Goal: Task Accomplishment & Management: Use online tool/utility

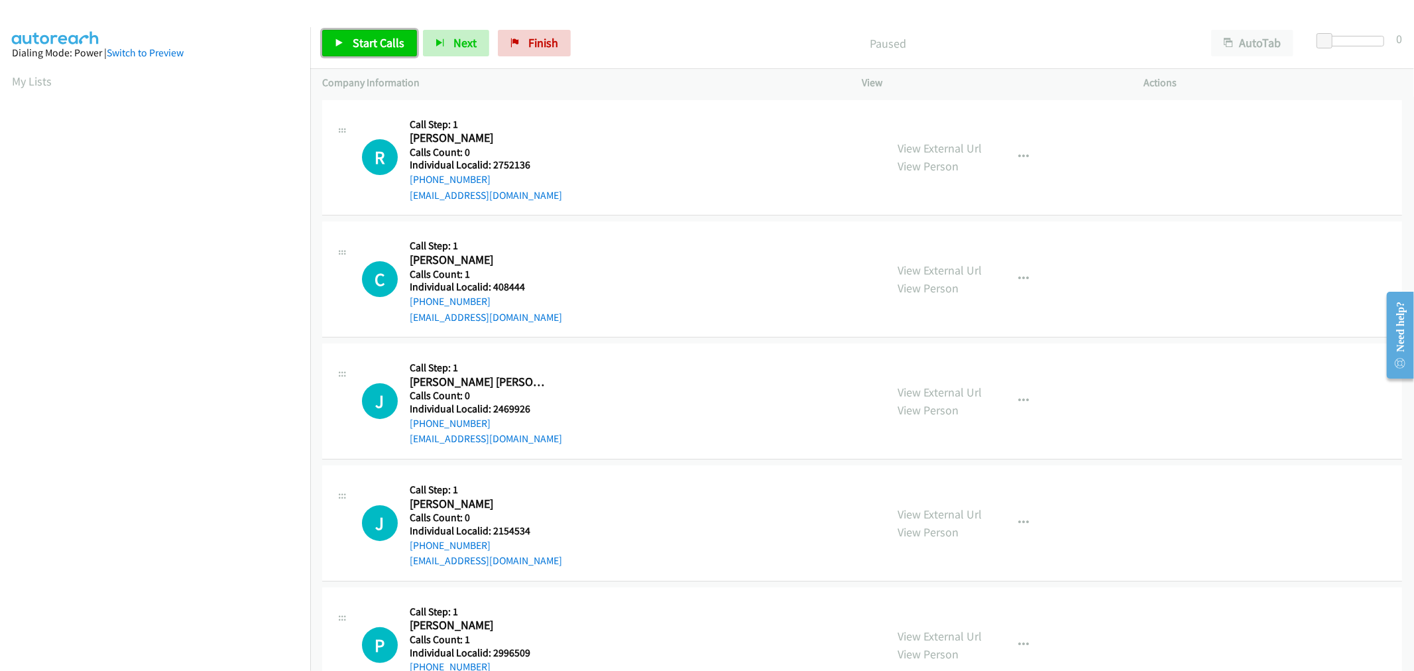
click at [388, 36] on span "Start Calls" at bounding box center [379, 42] width 52 height 15
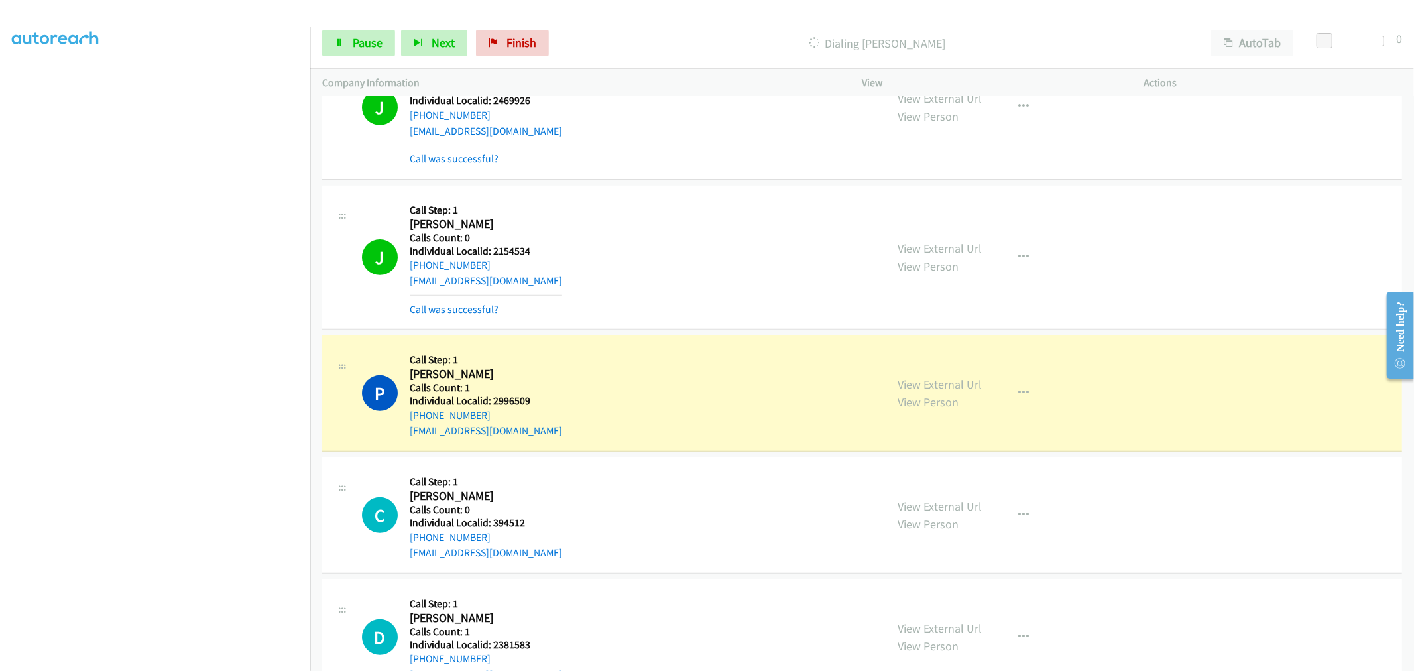
scroll to position [368, 0]
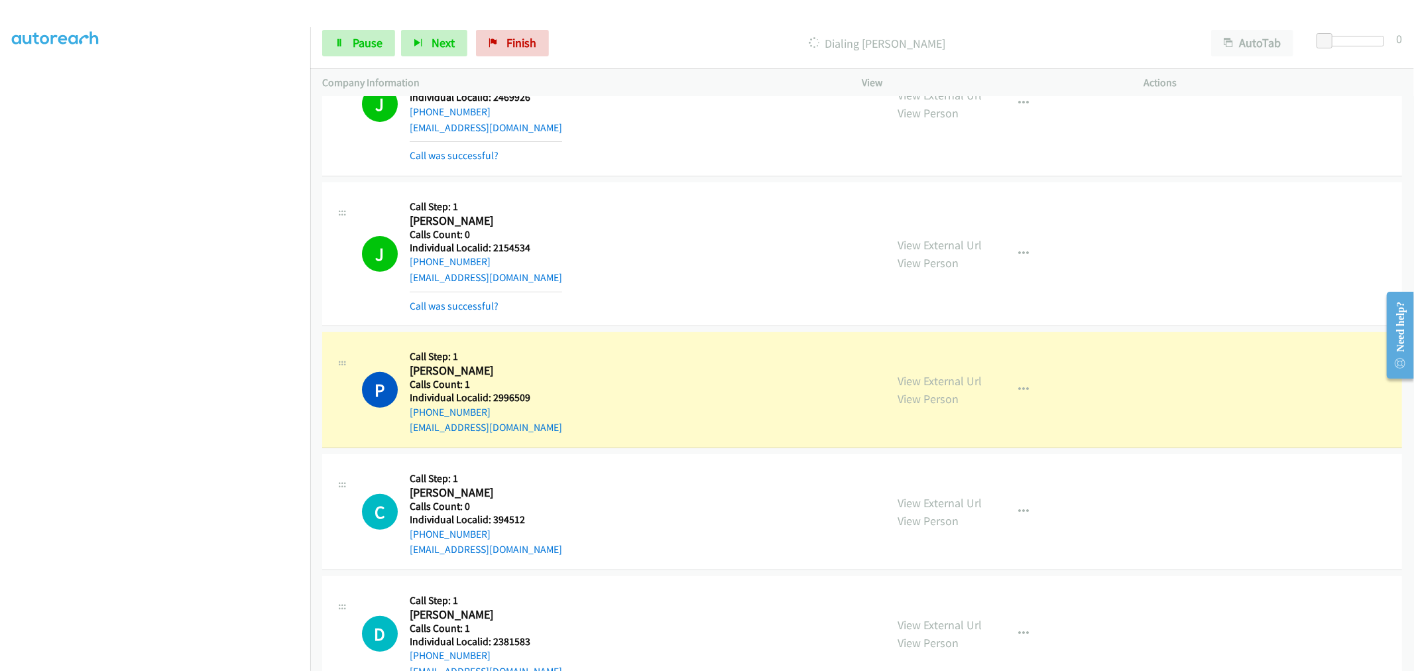
click at [508, 400] on h5 "Individual Localid: 2996509" at bounding box center [486, 397] width 152 height 13
copy h5 "2996509"
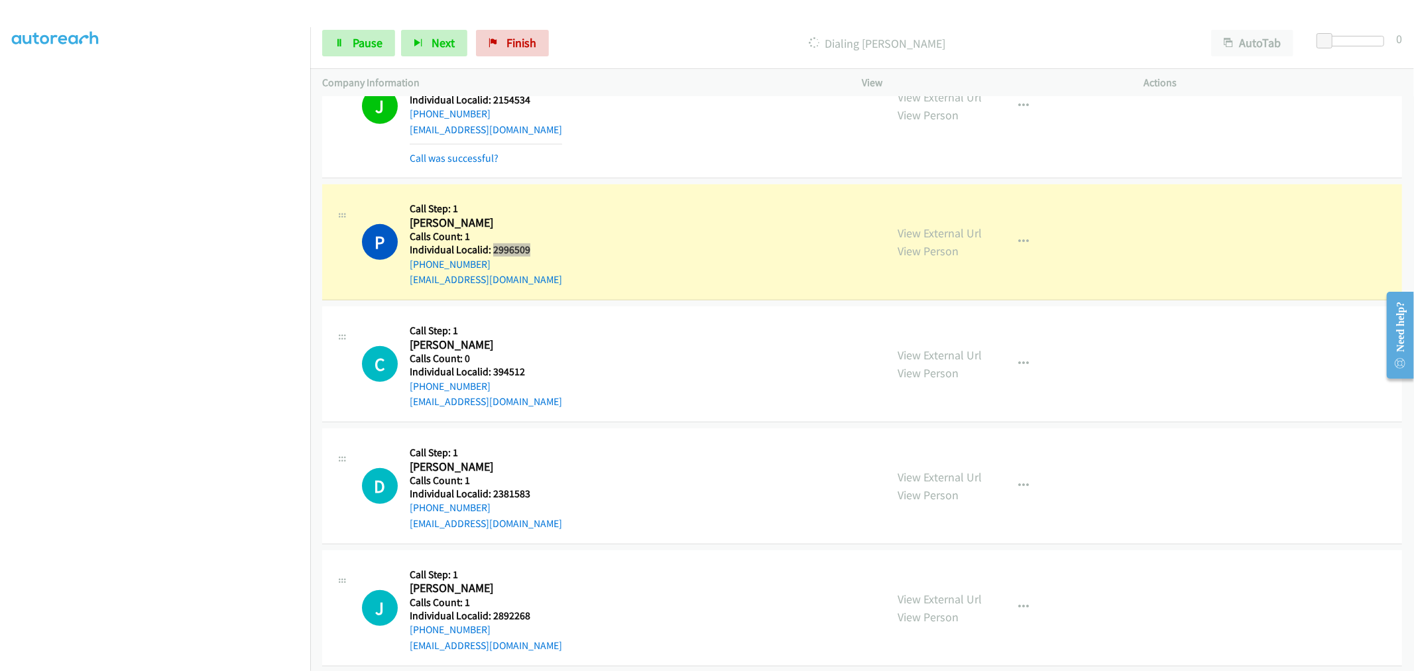
scroll to position [552, 0]
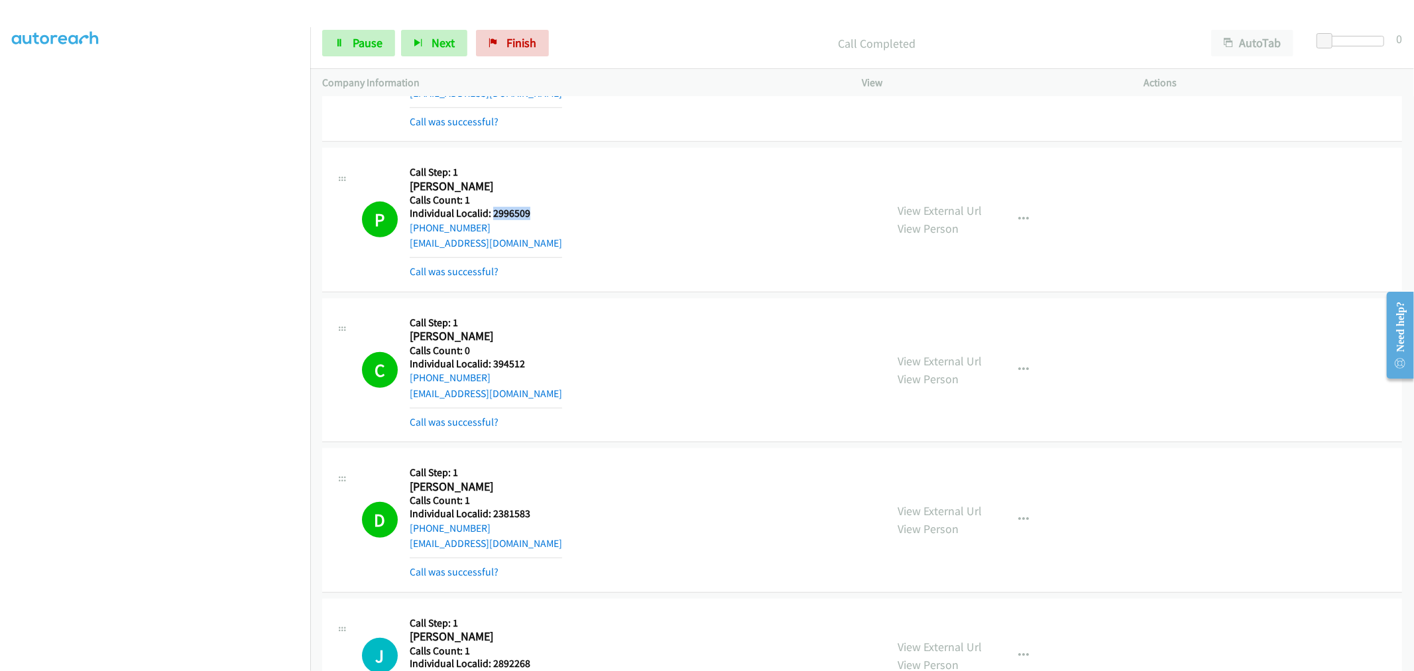
click at [334, 280] on div "P Callback Scheduled Call Step: 1 Philip Marmet America/Chicago Calls Count: 1 …" at bounding box center [862, 220] width 1080 height 144
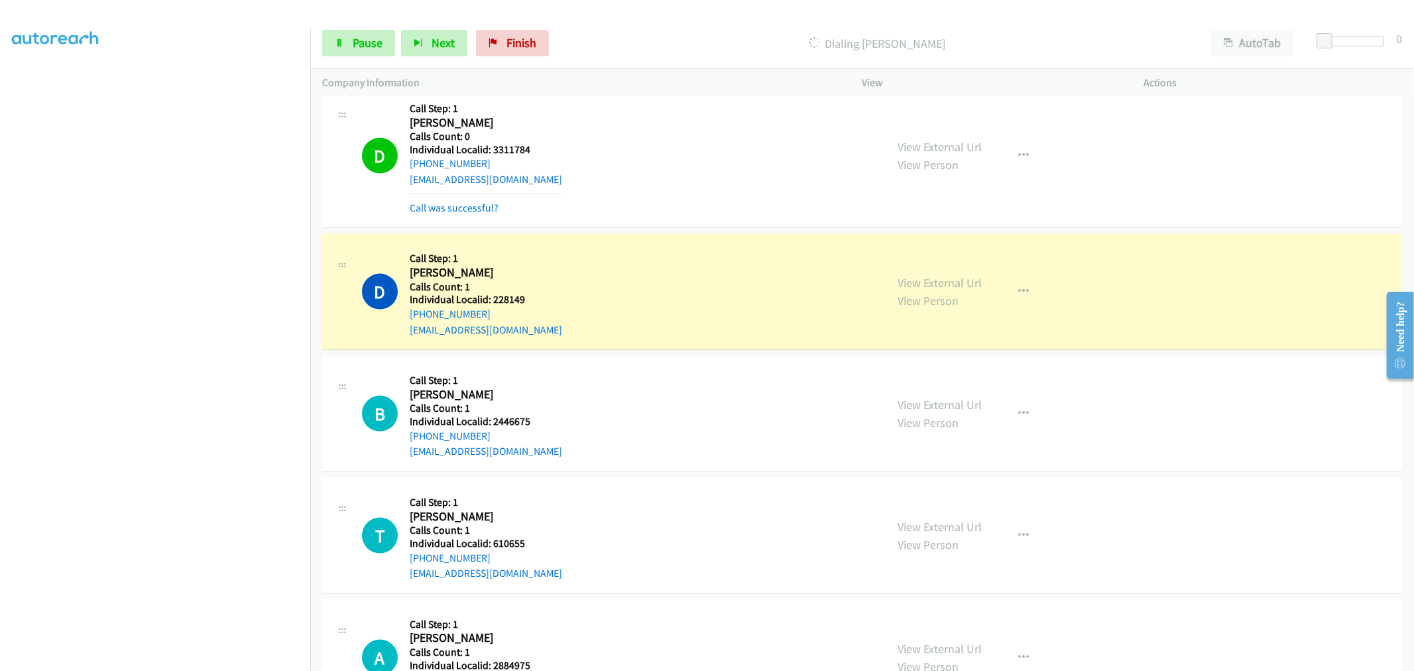
scroll to position [1528, 0]
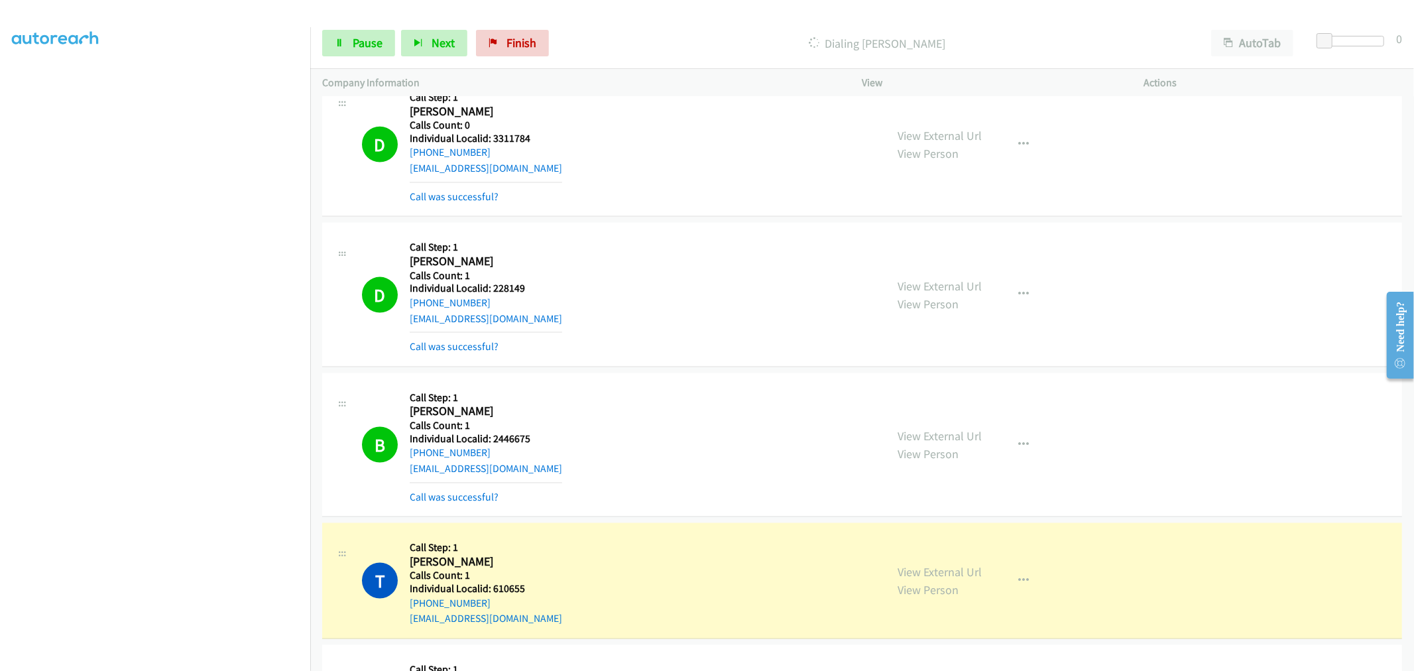
click at [332, 183] on div "D Callback Scheduled Call Step: 1 Doug Richardson America/Chicago Calls Count: …" at bounding box center [604, 144] width 564 height 119
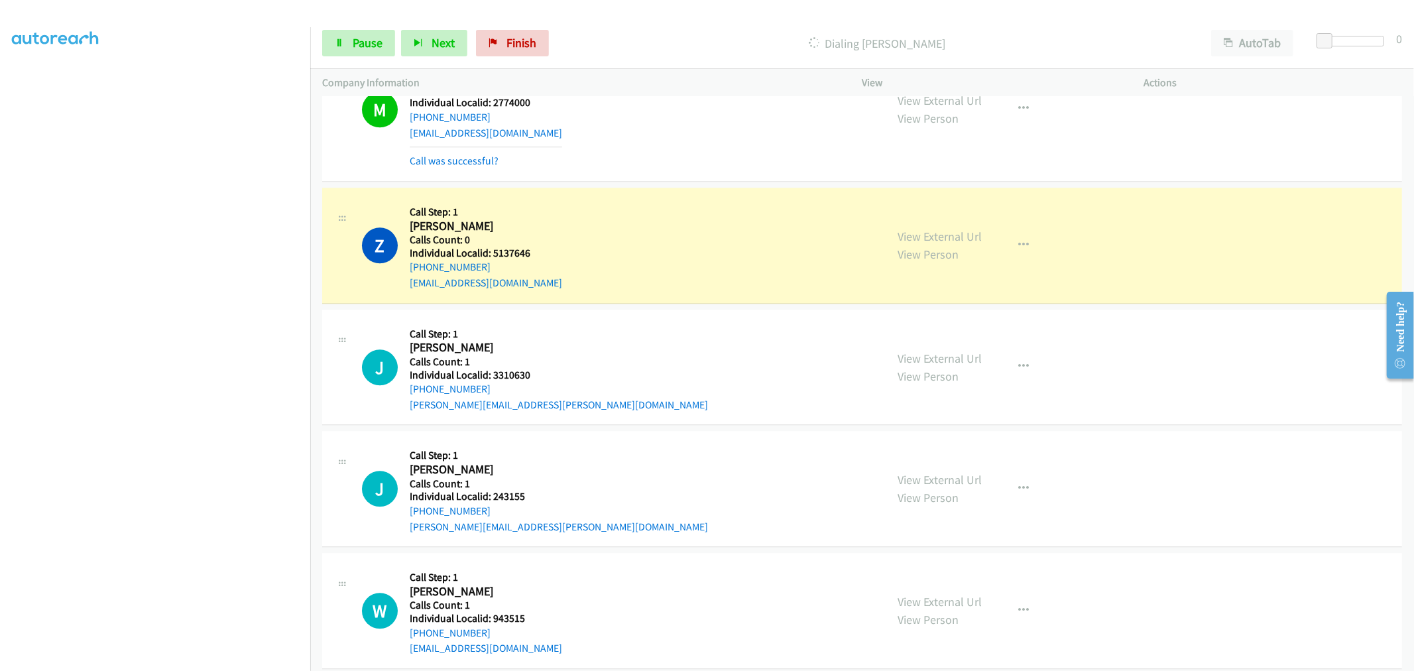
scroll to position [2799, 0]
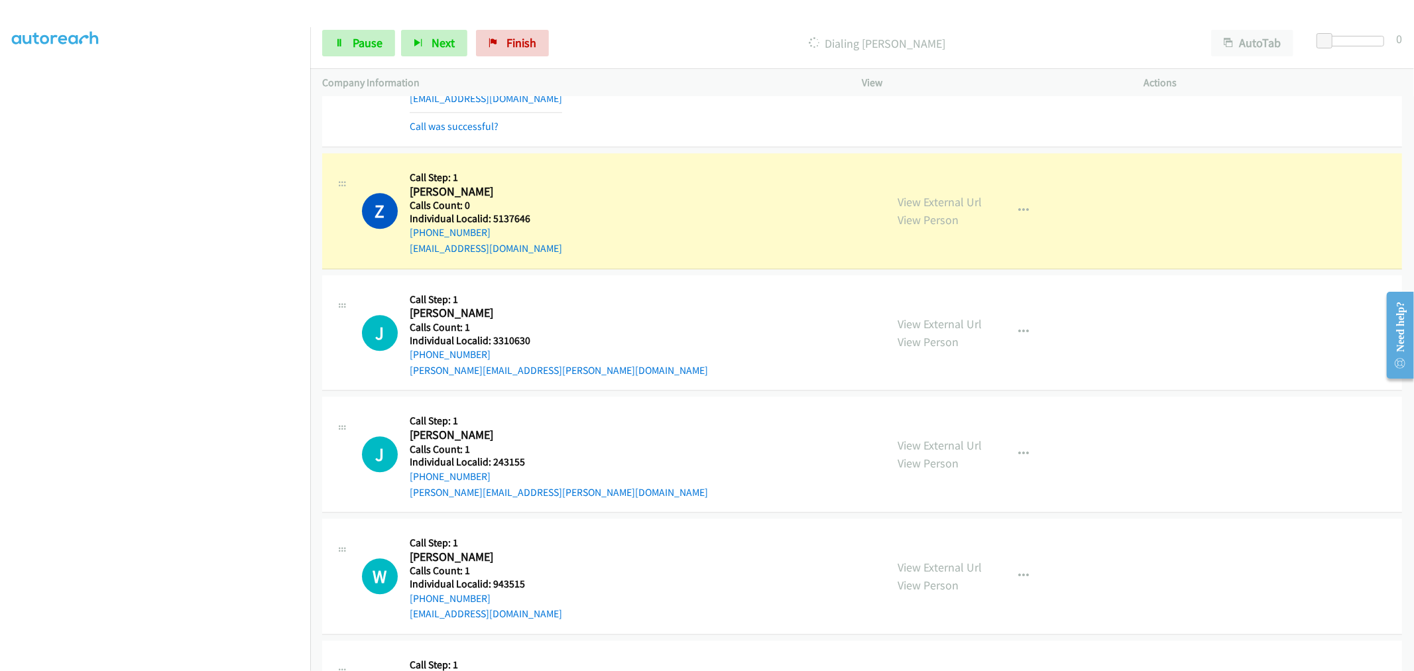
click at [349, 57] on div "Start Calls Pause Next Finish Dialing Zach Sacks AutoTab AutoTab 0" at bounding box center [862, 43] width 1104 height 51
click at [350, 46] on link "Pause" at bounding box center [358, 43] width 73 height 27
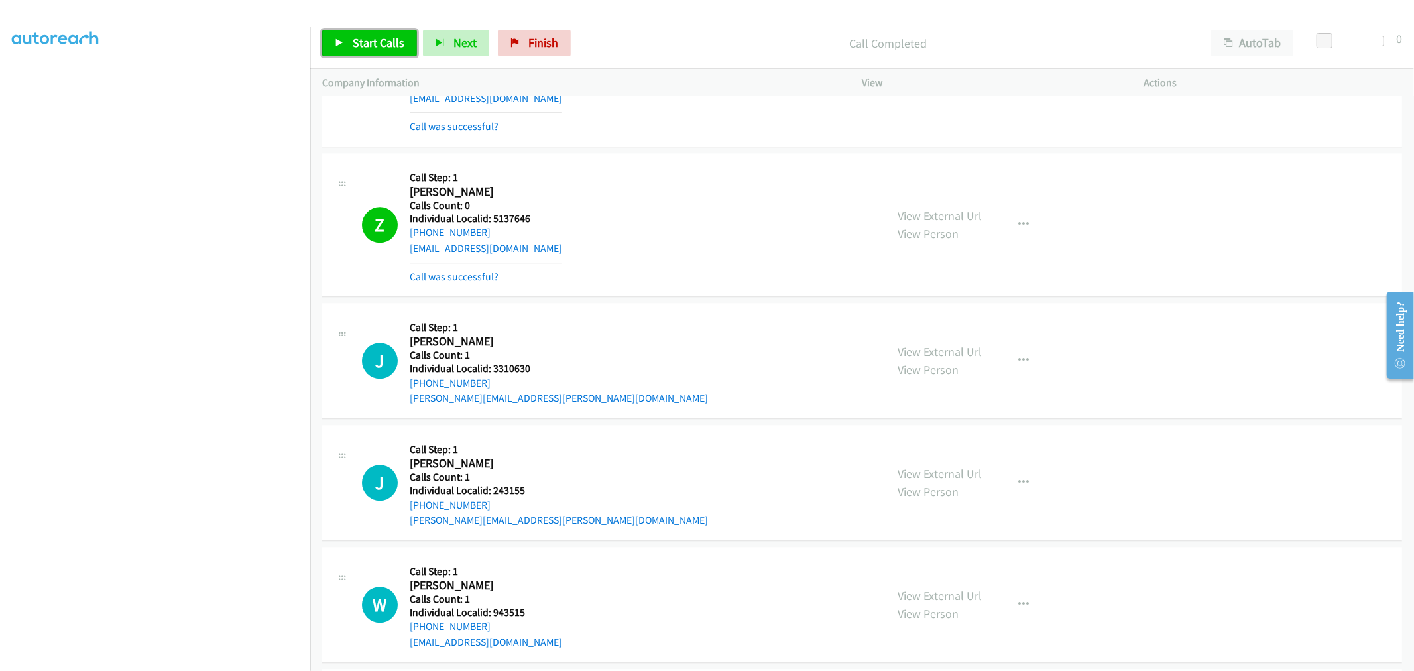
click at [373, 43] on span "Start Calls" at bounding box center [379, 42] width 52 height 15
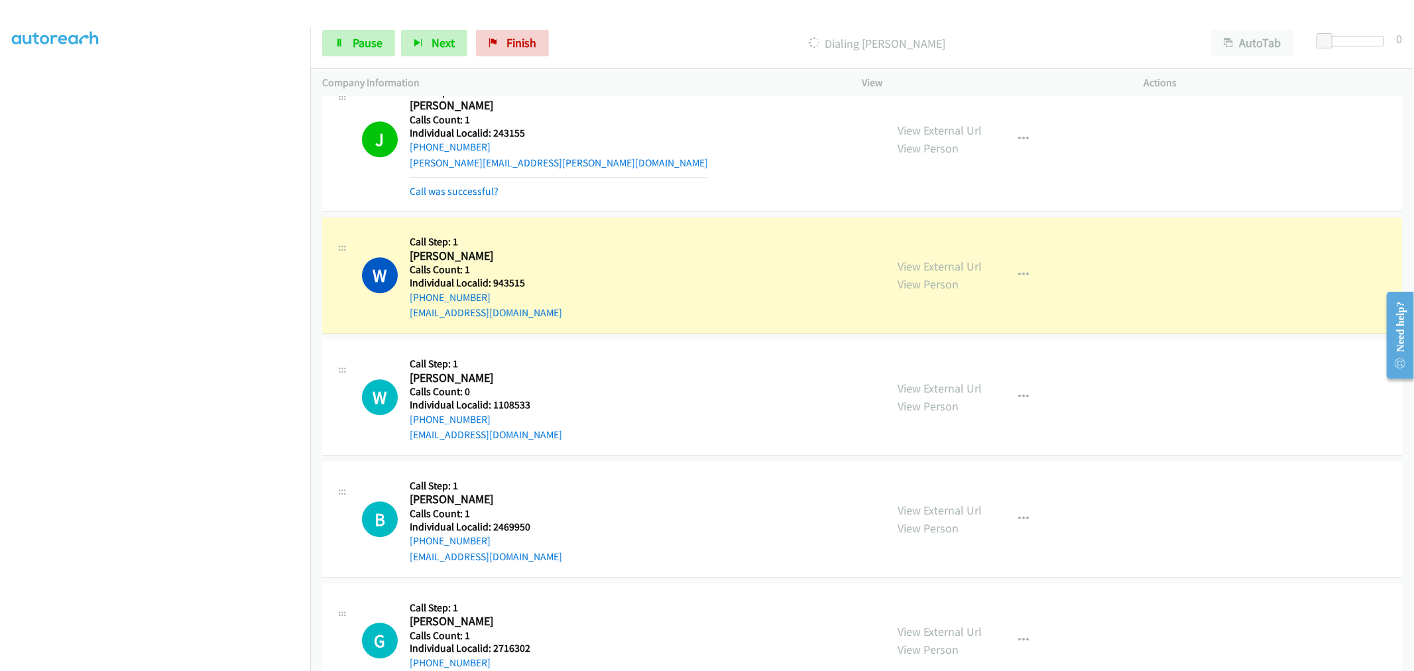
scroll to position [3186, 0]
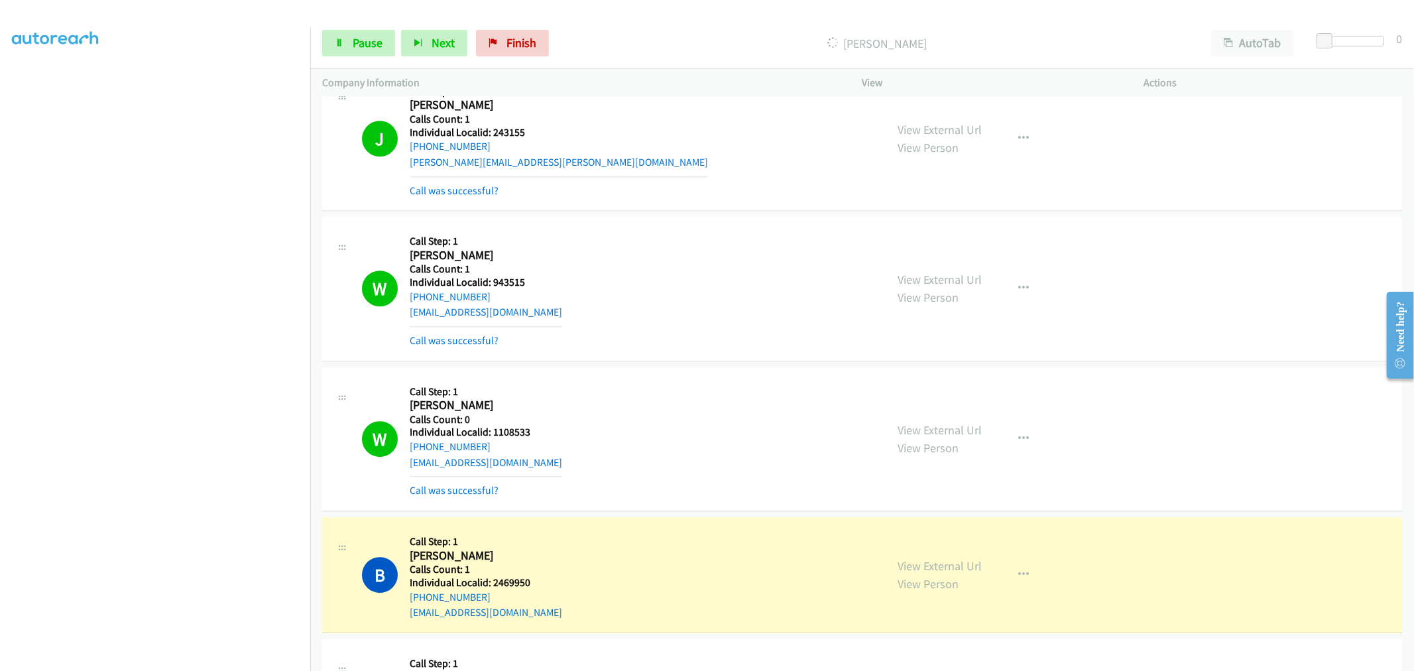
click at [347, 214] on td "W Callback Scheduled Call Step: 1 William Krumpe America/New_York Calls Count: …" at bounding box center [862, 289] width 1104 height 150
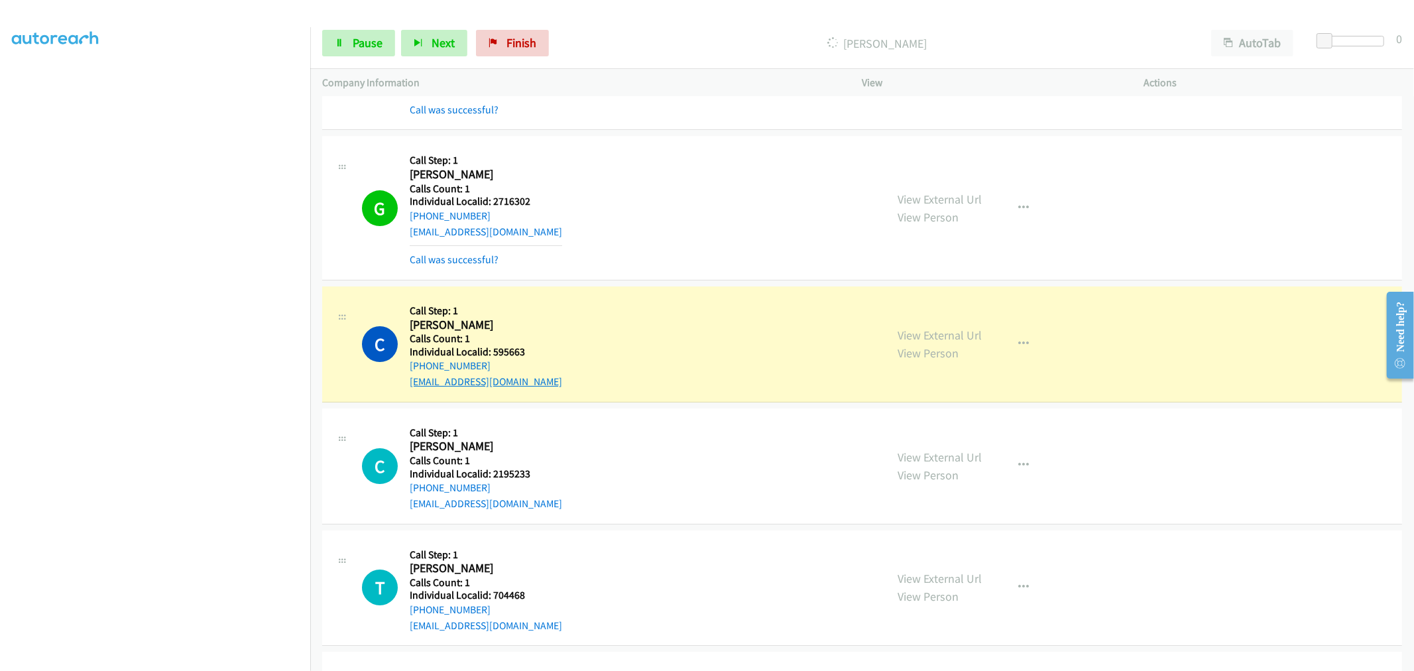
scroll to position [3720, 0]
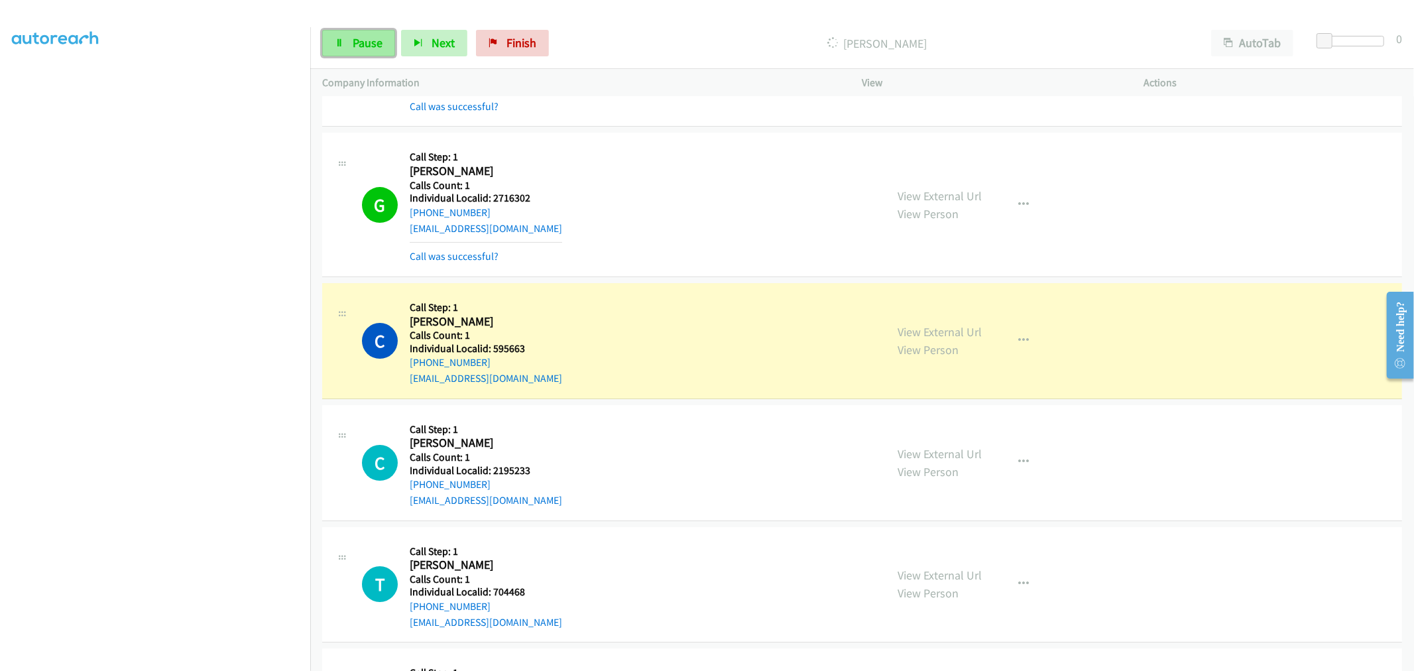
click at [376, 42] on span "Pause" at bounding box center [368, 42] width 30 height 15
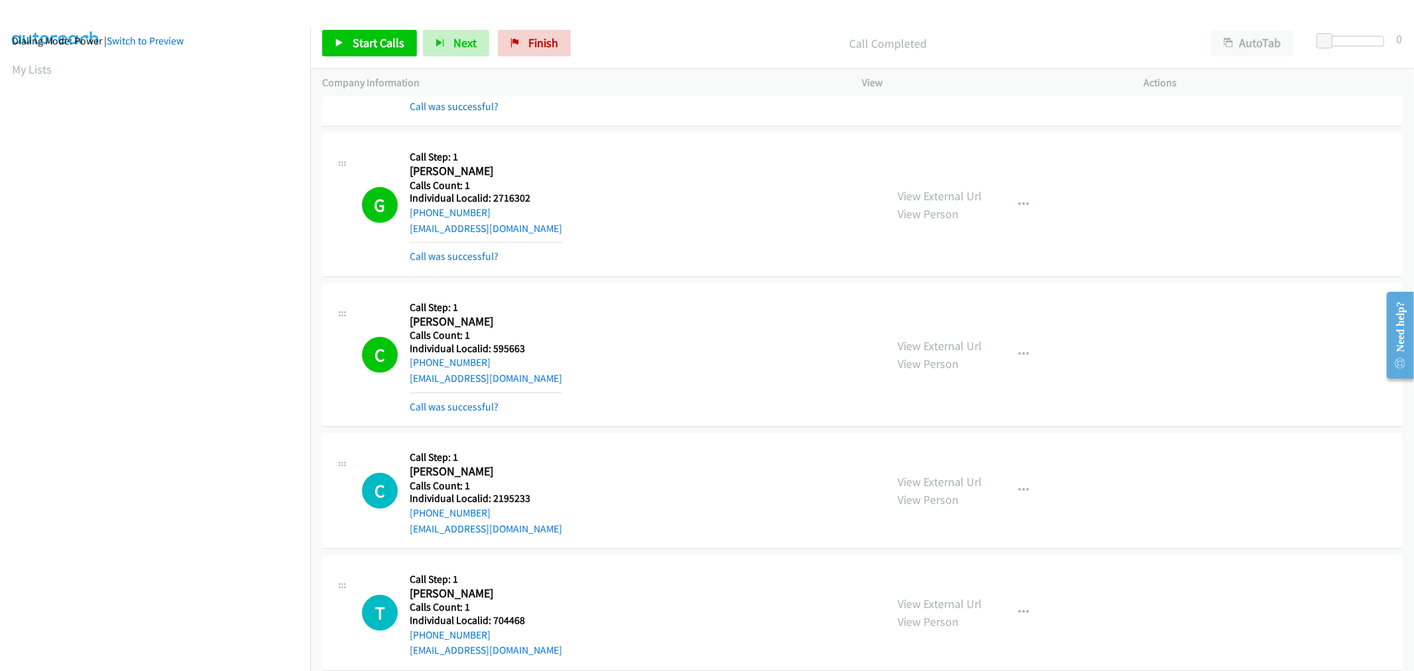
scroll to position [0, 0]
click at [36, 78] on link "My Lists" at bounding box center [32, 81] width 40 height 15
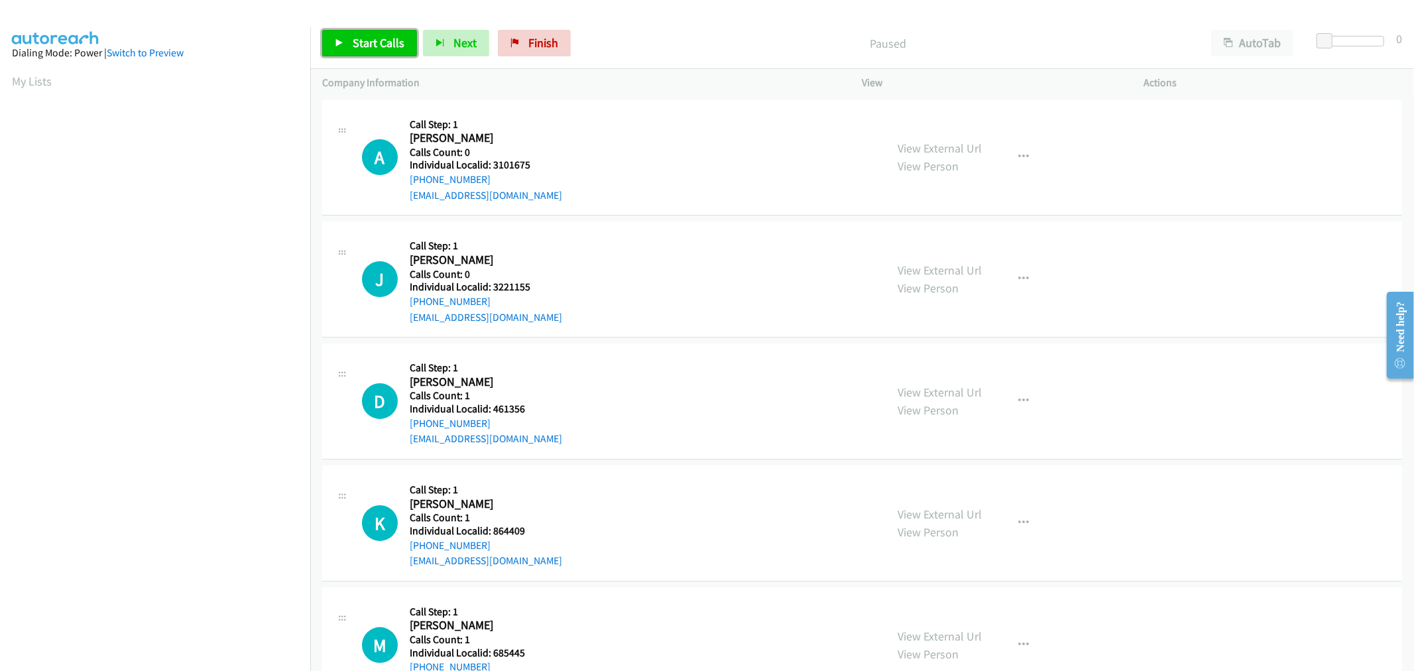
click at [353, 48] on span "Start Calls" at bounding box center [379, 42] width 52 height 15
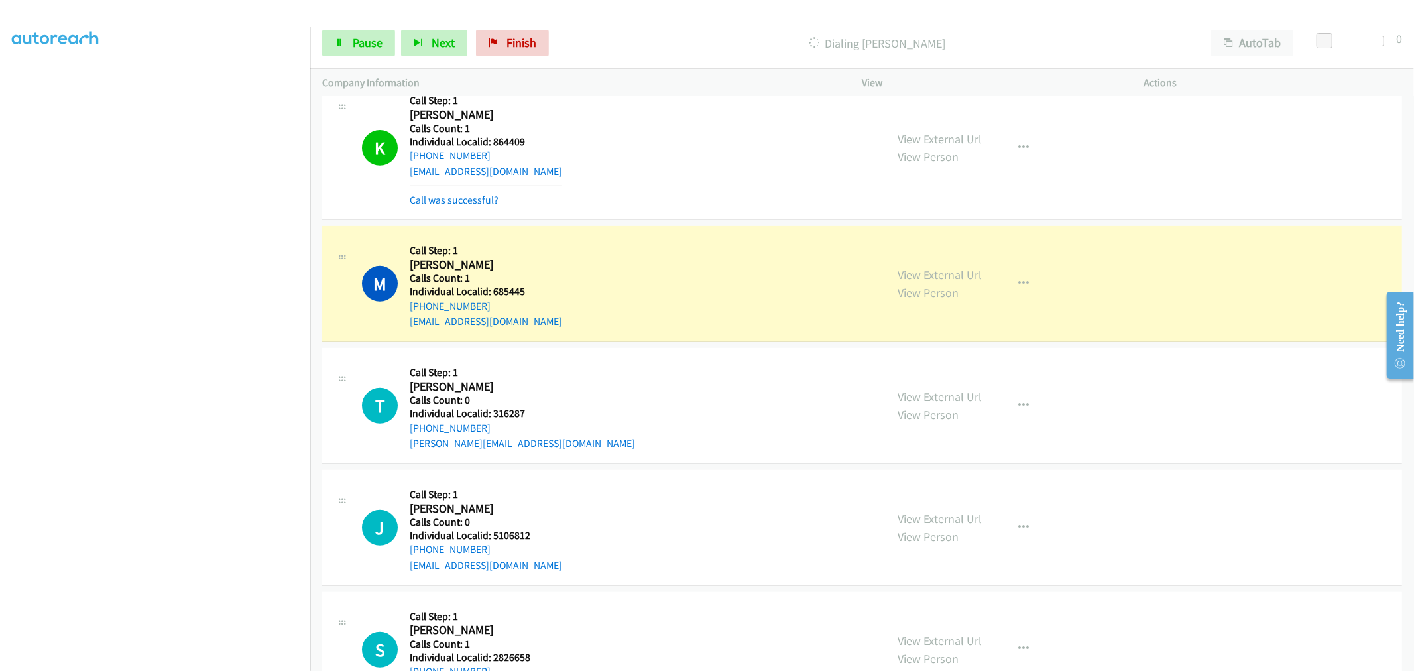
scroll to position [479, 0]
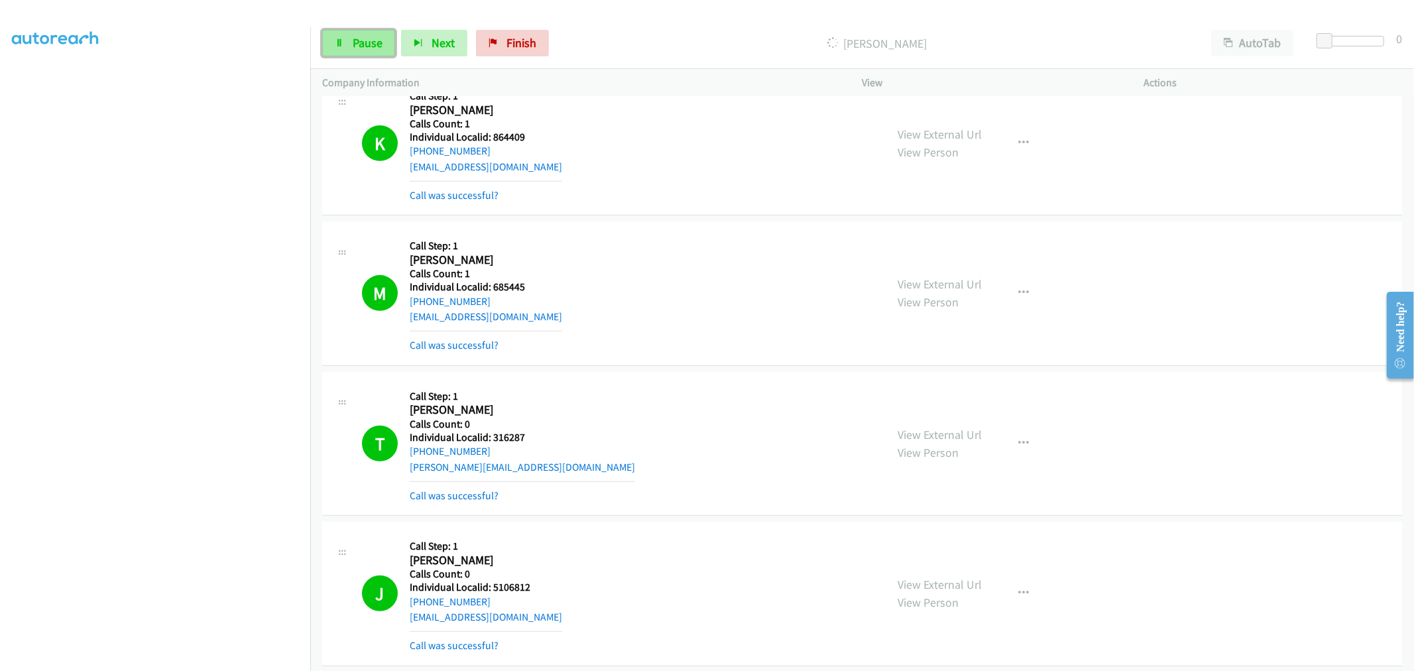
click at [353, 45] on span "Pause" at bounding box center [368, 42] width 30 height 15
click at [381, 51] on link "Start Calls" at bounding box center [369, 43] width 95 height 27
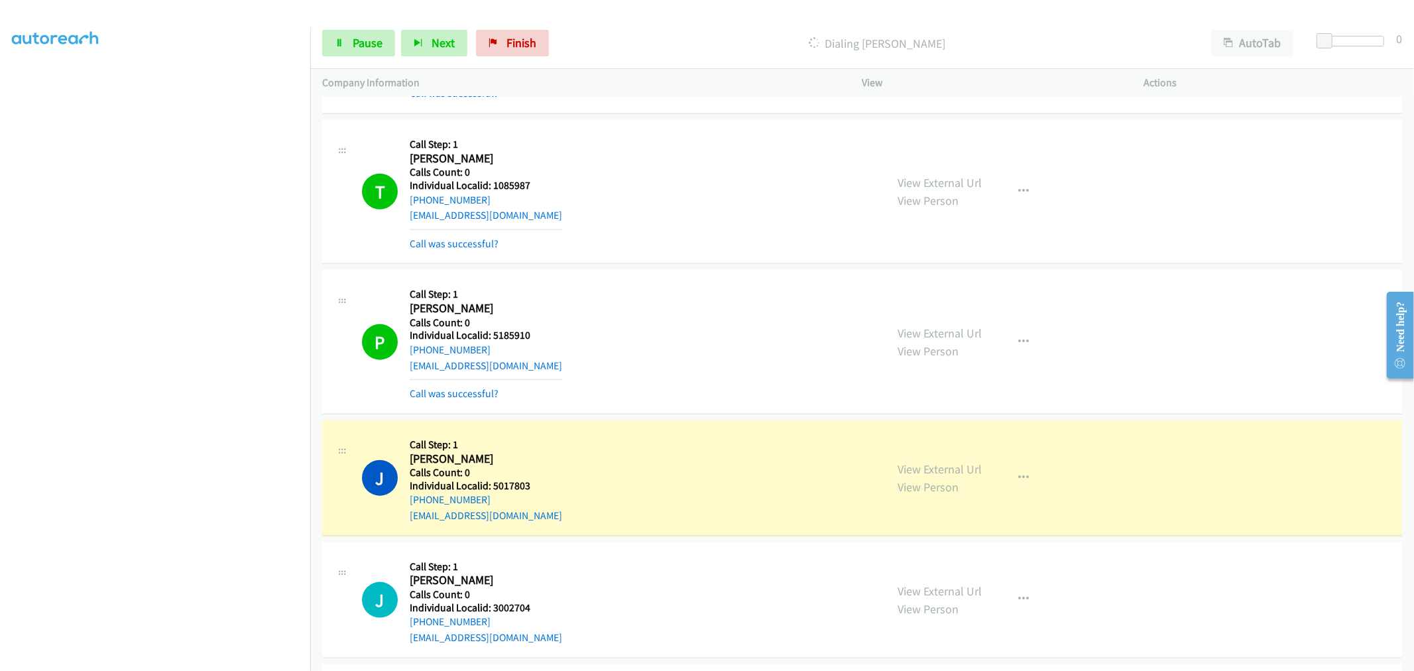
scroll to position [1234, 0]
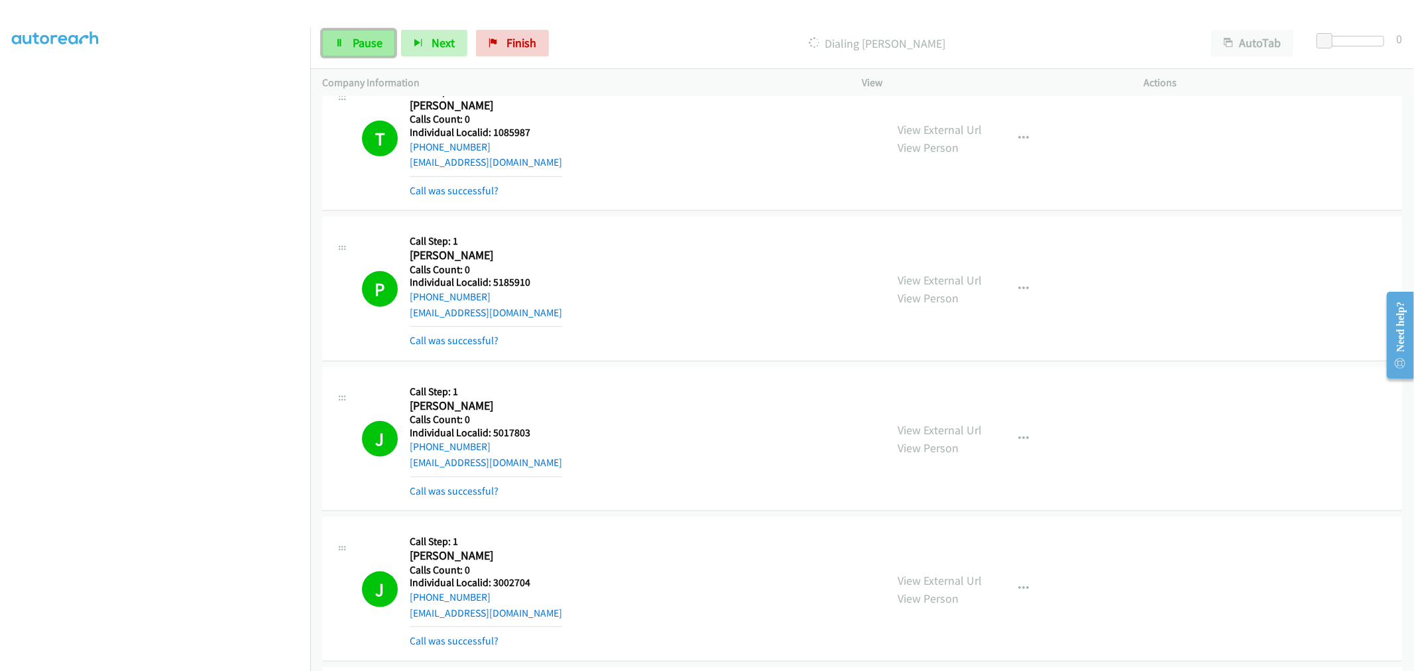
click at [369, 41] on span "Pause" at bounding box center [368, 42] width 30 height 15
